Goal: Navigation & Orientation: Understand site structure

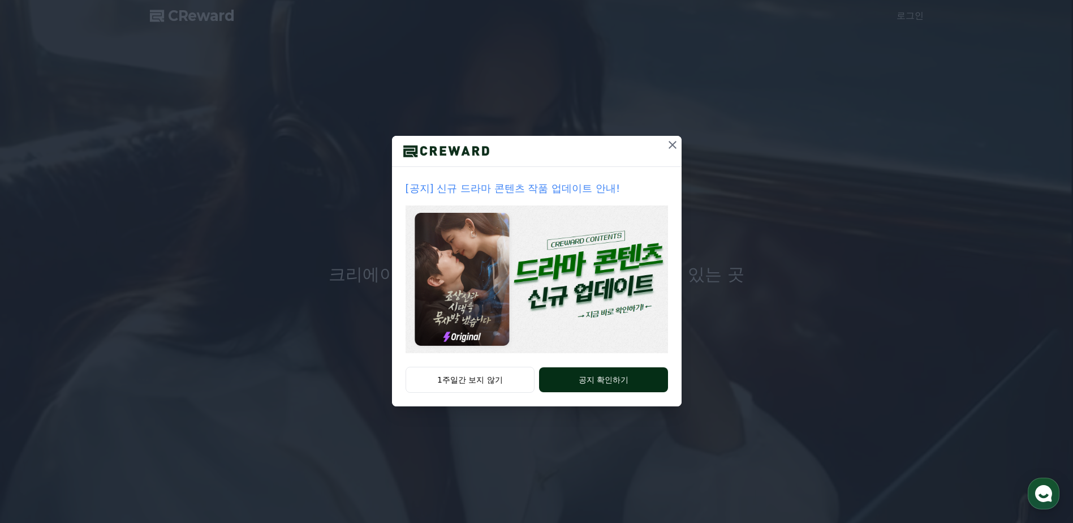
click at [586, 375] on button "공지 확인하기" at bounding box center [603, 379] width 128 height 25
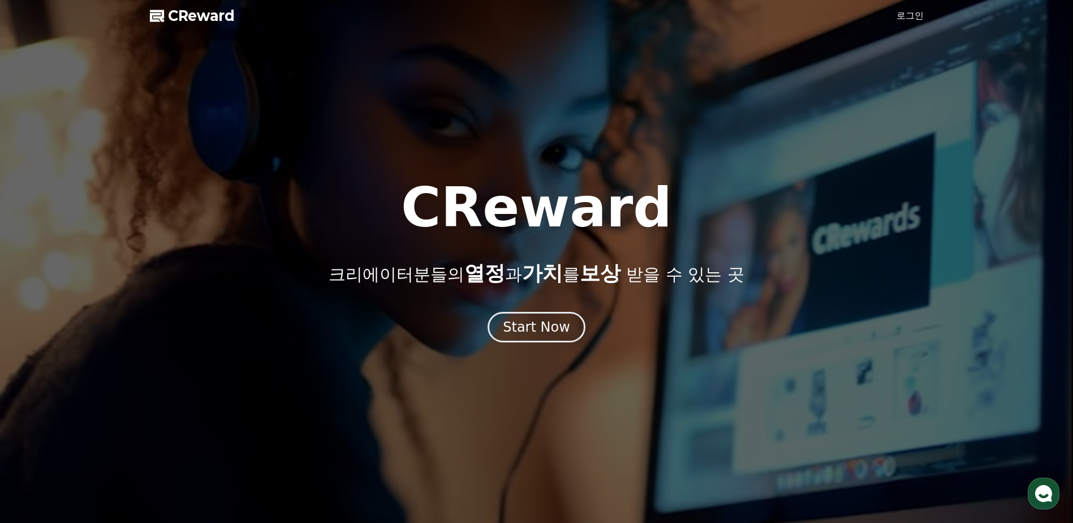
click at [906, 14] on link "로그인" at bounding box center [909, 16] width 27 height 14
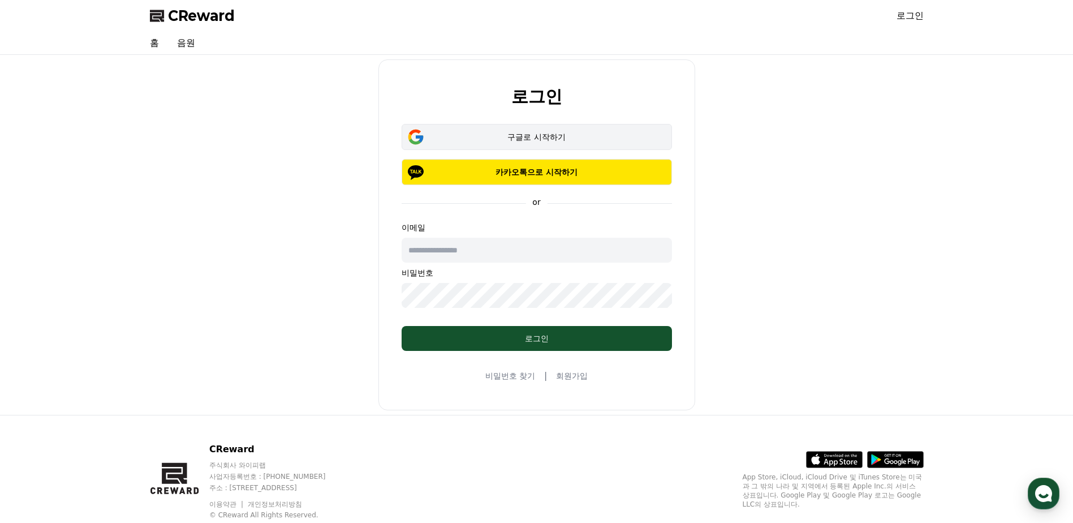
click at [573, 136] on div "구글로 시작하기" at bounding box center [537, 136] width 238 height 11
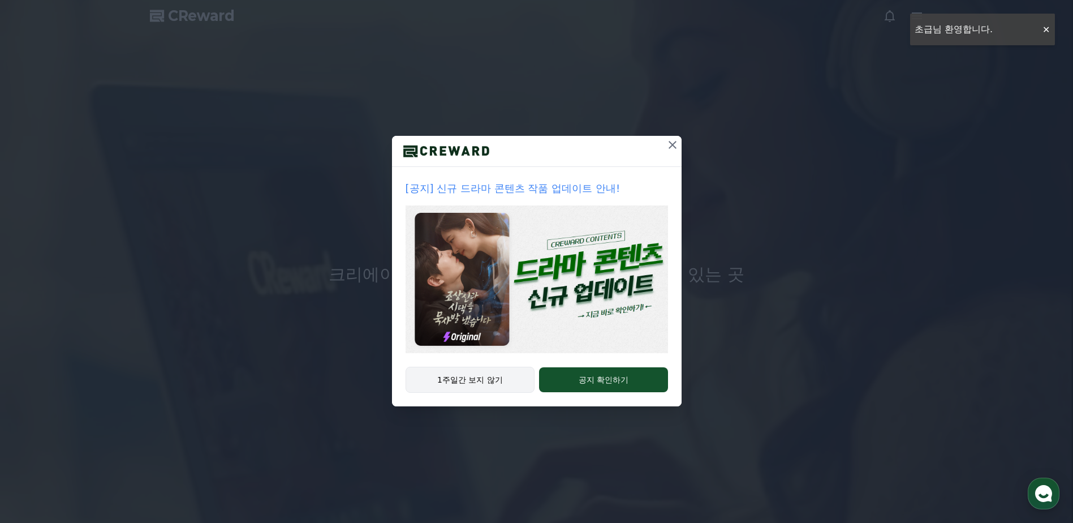
click at [525, 379] on button "1주일간 보지 않기" at bounding box center [470, 379] width 130 height 26
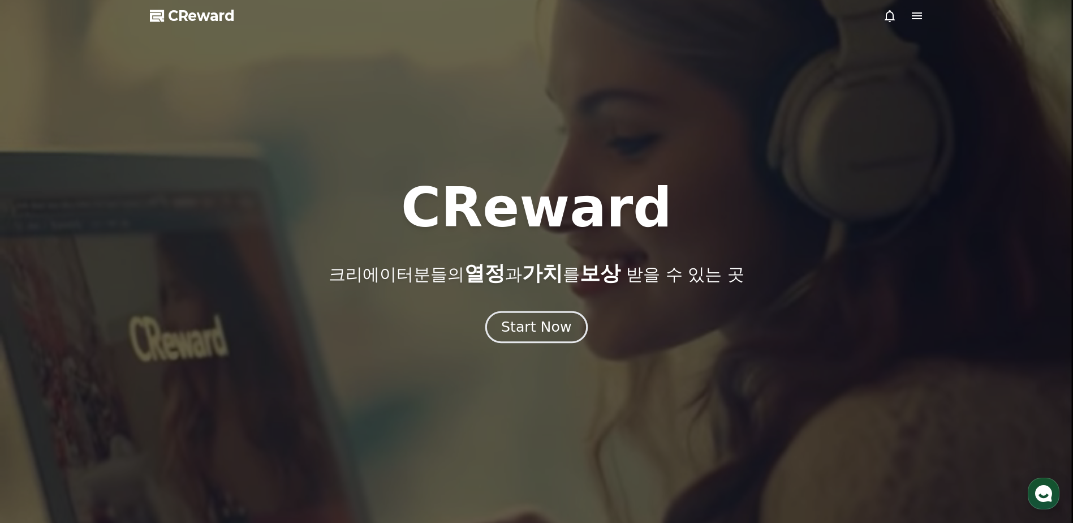
click at [581, 331] on button "Start Now" at bounding box center [536, 327] width 102 height 32
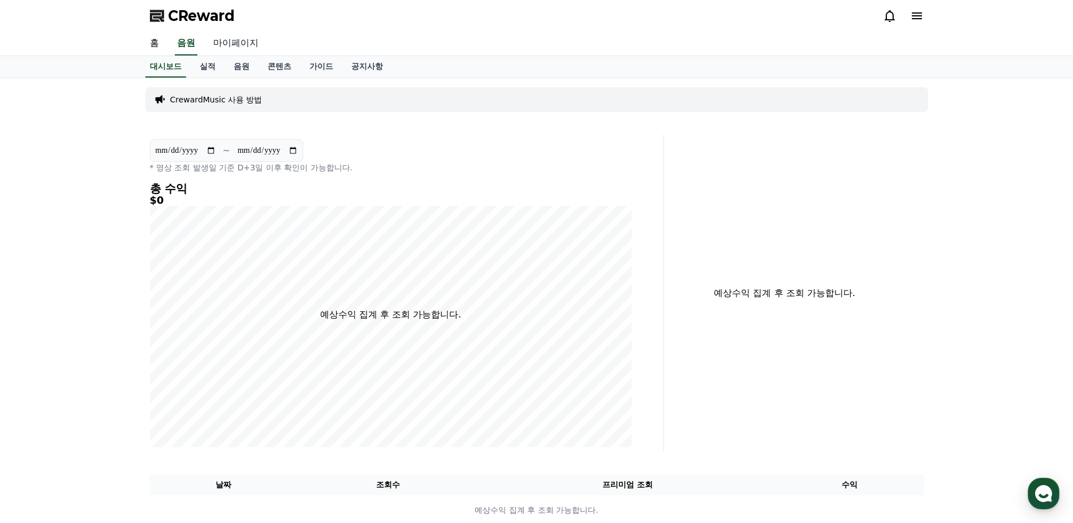
click at [249, 40] on link "마이페이지" at bounding box center [235, 44] width 63 height 24
select select "**********"
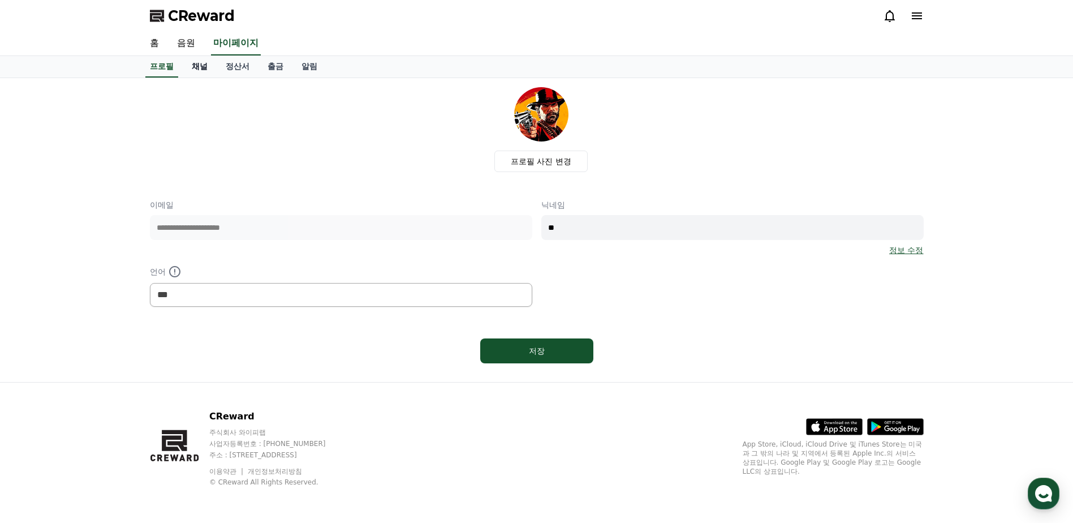
click at [193, 72] on link "채널" at bounding box center [200, 66] width 34 height 21
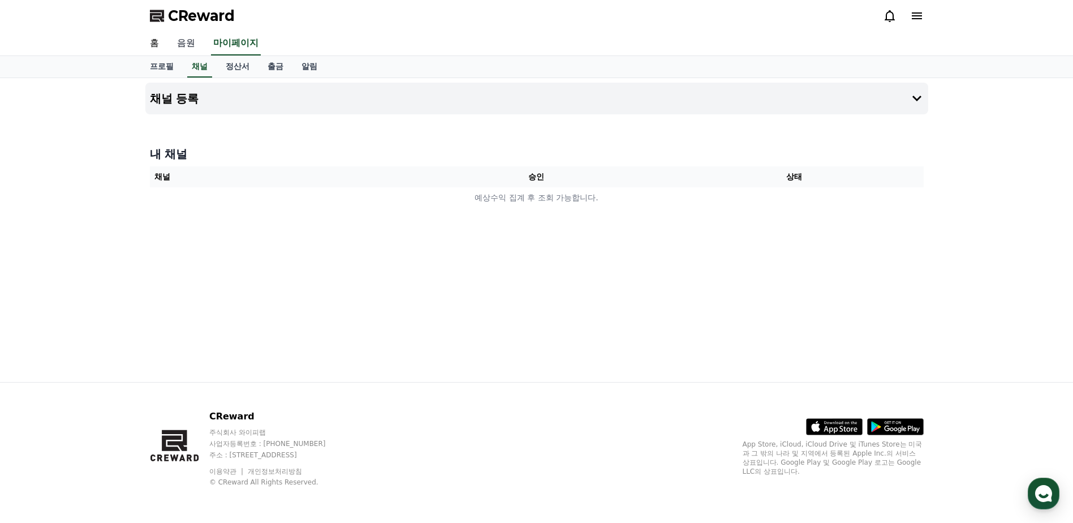
click at [186, 40] on link "음원" at bounding box center [186, 44] width 36 height 24
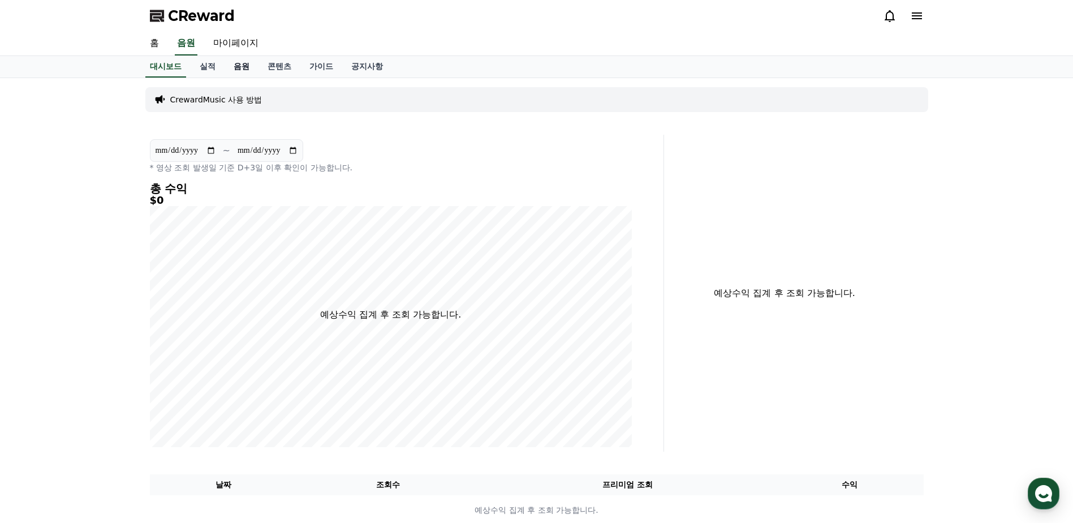
click at [240, 66] on link "음원" at bounding box center [242, 66] width 34 height 21
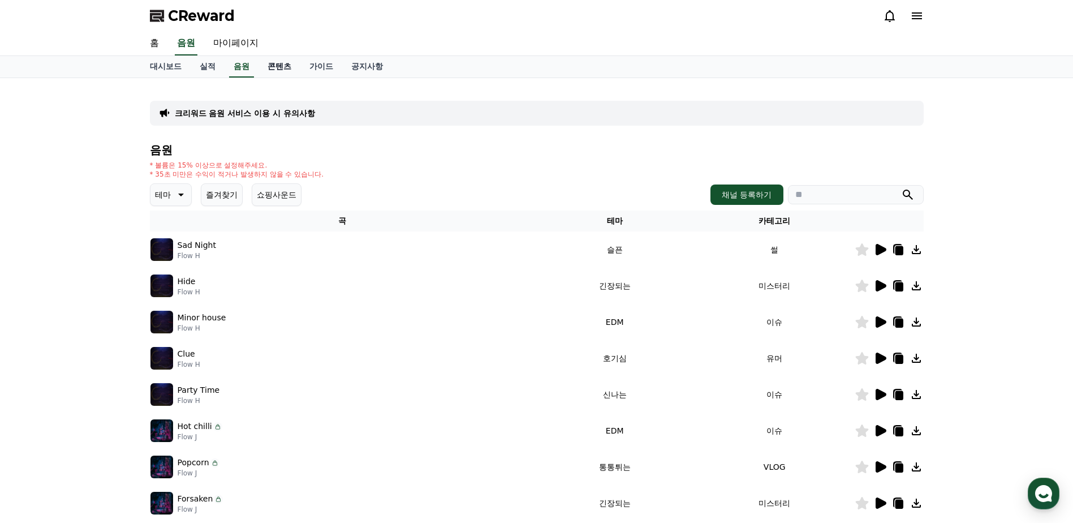
click at [275, 65] on link "콘텐츠" at bounding box center [279, 66] width 42 height 21
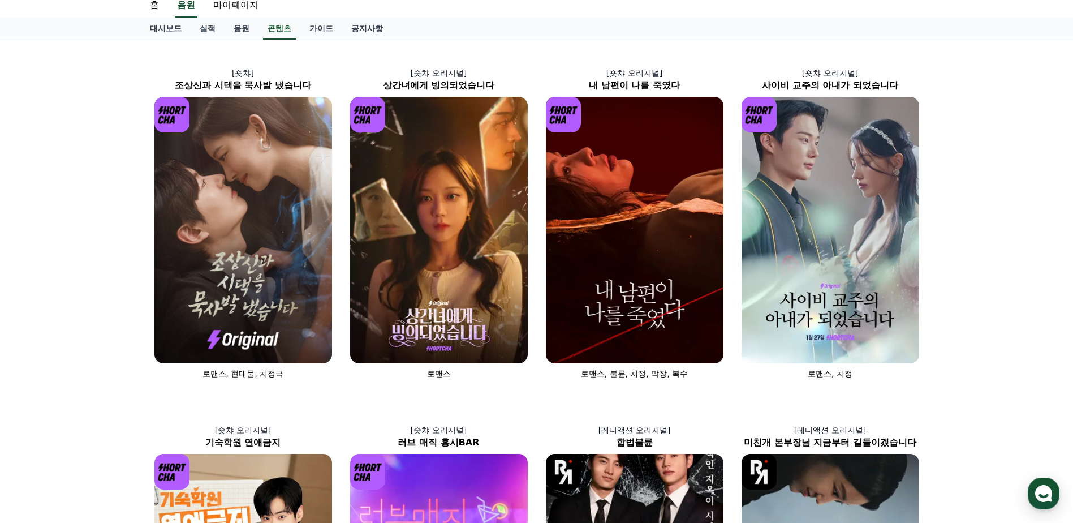
scroll to position [27, 0]
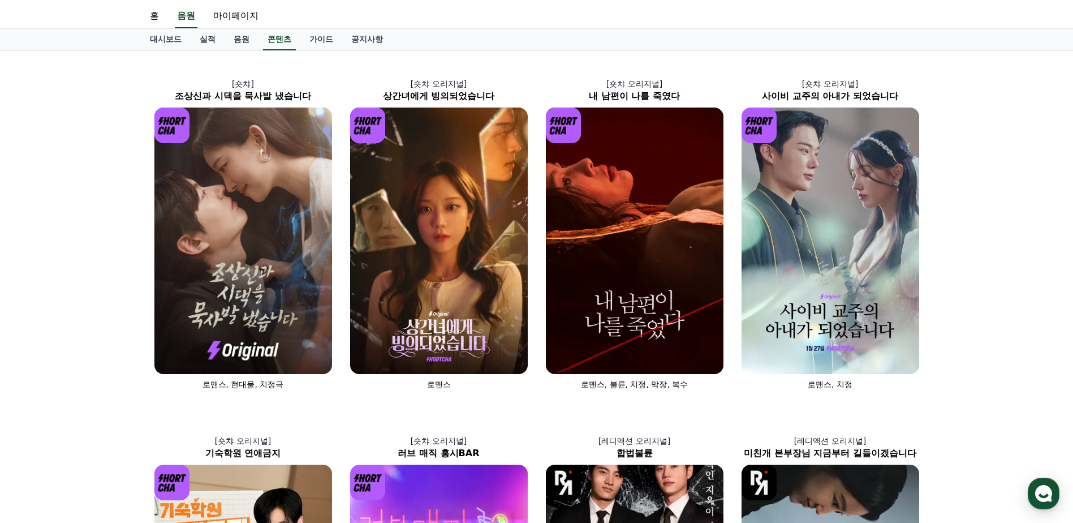
drag, startPoint x: 94, startPoint y: 245, endPoint x: 55, endPoint y: 204, distance: 56.8
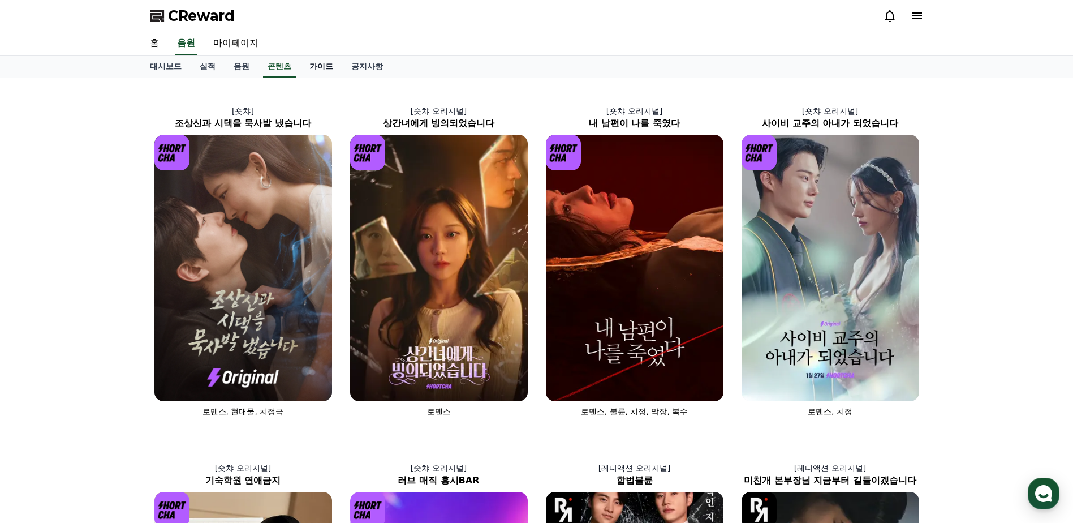
click at [314, 66] on link "가이드" at bounding box center [321, 66] width 42 height 21
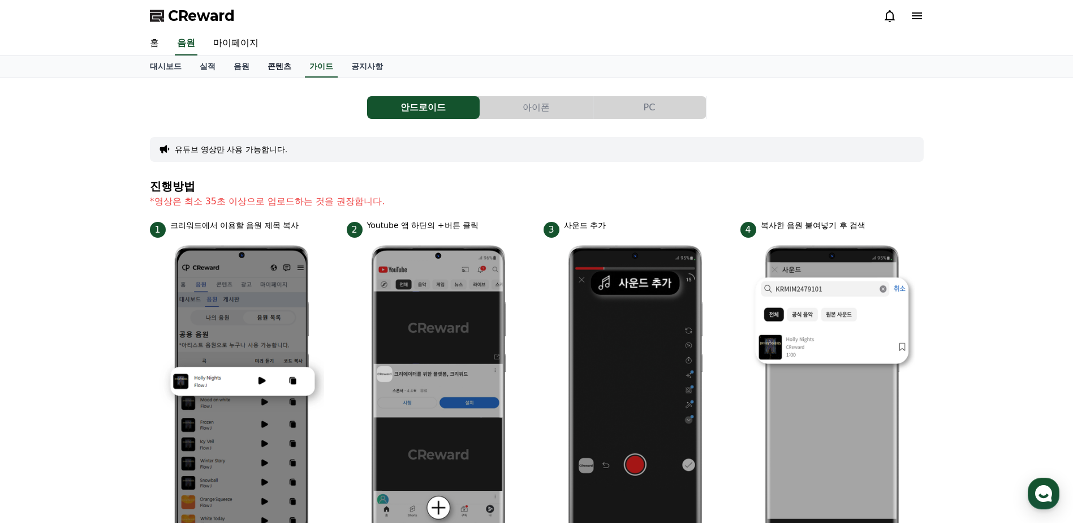
click at [291, 65] on link "콘텐츠" at bounding box center [279, 66] width 42 height 21
